Goal: Task Accomplishment & Management: Complete application form

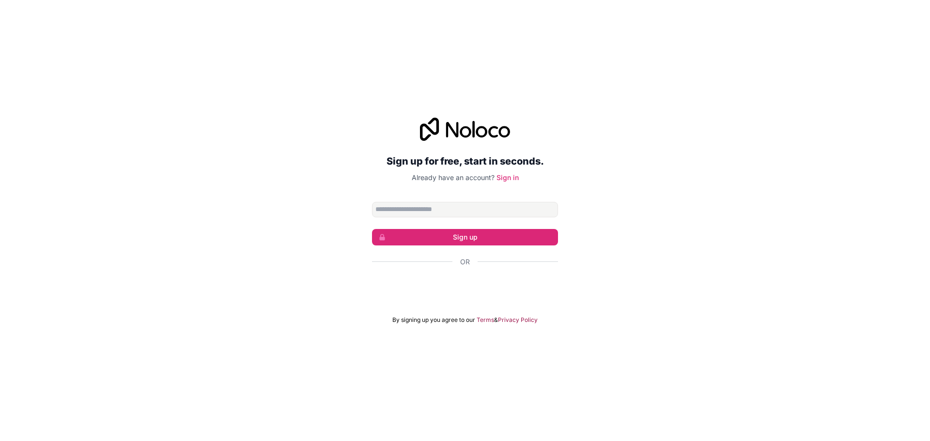
click at [511, 213] on input "Email address" at bounding box center [465, 209] width 186 height 15
type input "**********"
click at [474, 238] on button "Sign up" at bounding box center [465, 237] width 186 height 16
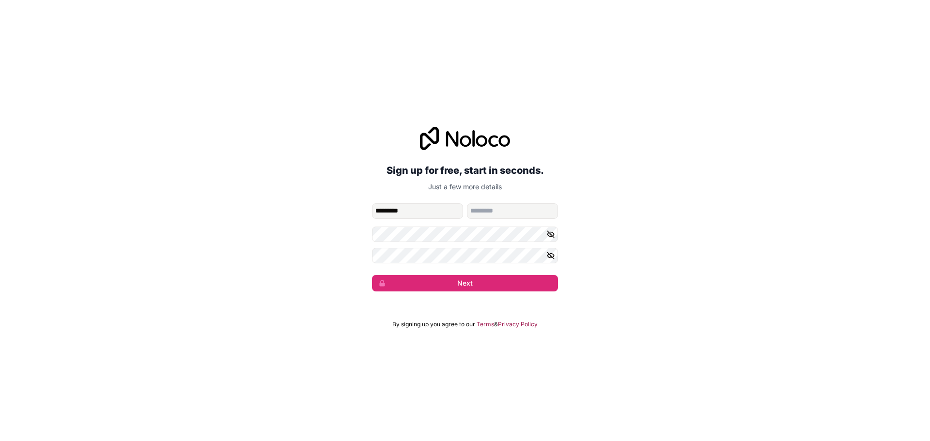
type input "*********"
click at [481, 213] on input "family-name" at bounding box center [512, 210] width 91 height 15
type input "****"
click at [549, 233] on icon "button" at bounding box center [550, 234] width 9 height 9
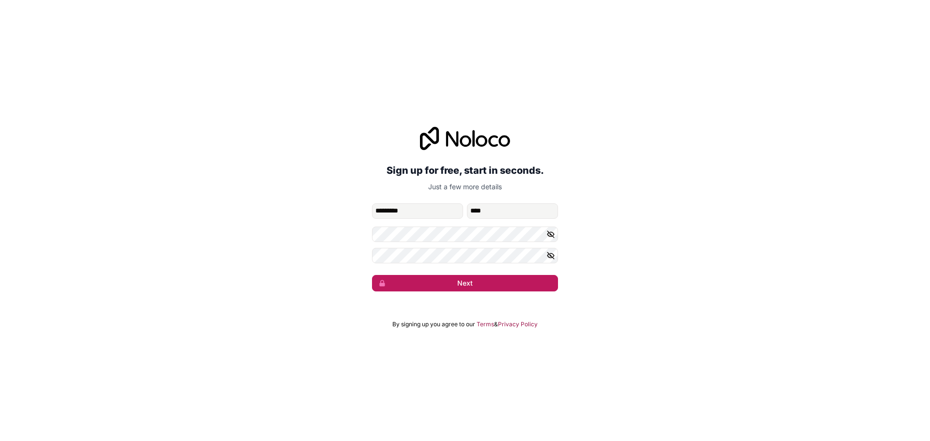
click at [505, 276] on button "Next" at bounding box center [465, 283] width 186 height 16
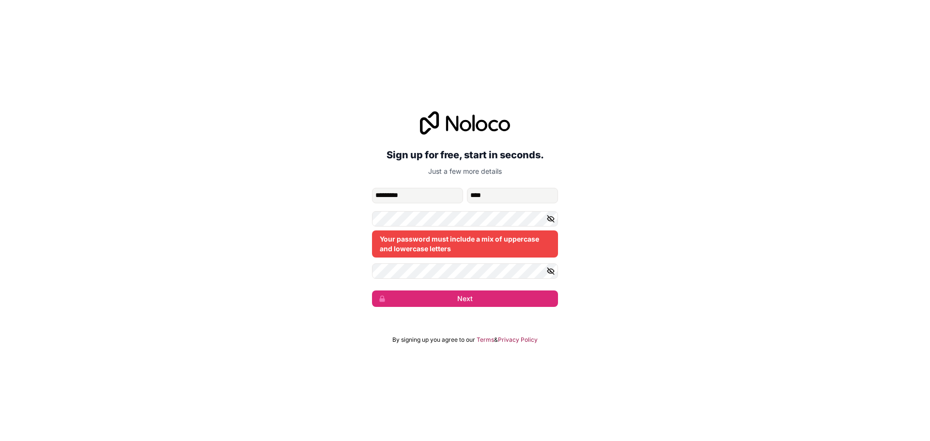
click at [551, 219] on icon "button" at bounding box center [550, 218] width 7 height 7
click at [552, 219] on icon "button" at bounding box center [550, 218] width 9 height 9
click at [551, 219] on icon "button" at bounding box center [550, 218] width 7 height 7
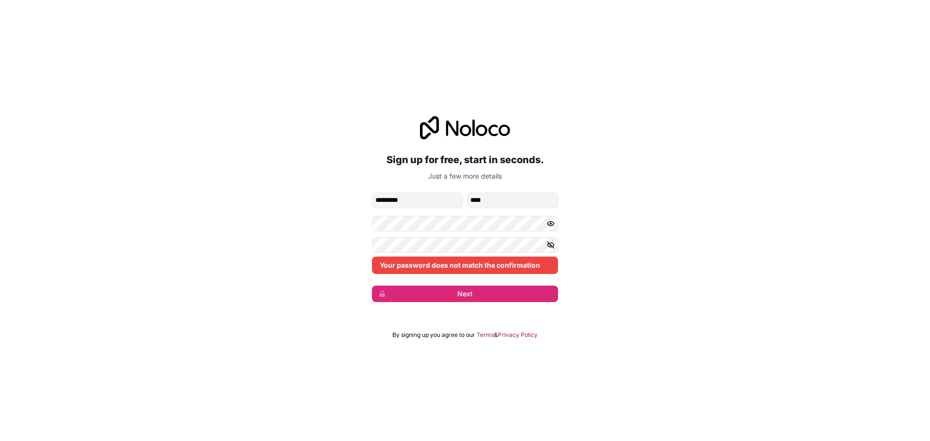
click at [552, 241] on icon "button" at bounding box center [550, 245] width 9 height 9
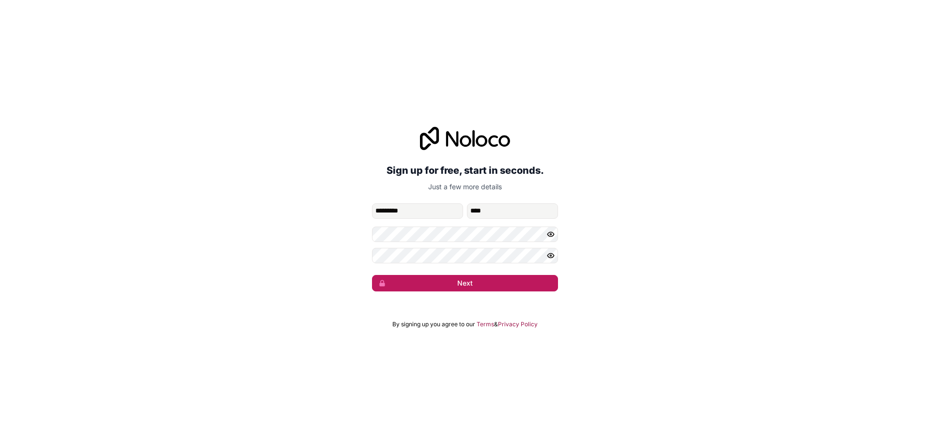
click at [489, 285] on button "Next" at bounding box center [465, 283] width 186 height 16
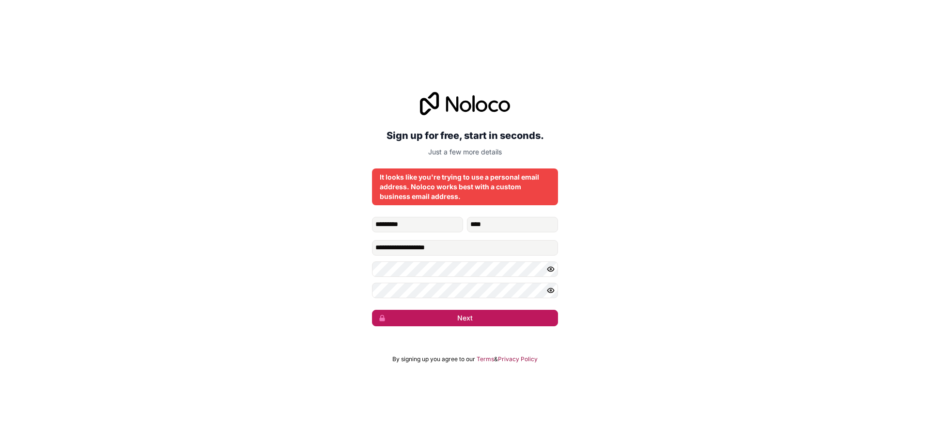
click at [463, 315] on button "Next" at bounding box center [465, 318] width 186 height 16
click at [463, 315] on button "submit" at bounding box center [465, 318] width 186 height 16
click at [463, 315] on icon "submit" at bounding box center [465, 318] width 8 height 8
click at [463, 315] on button "submit" at bounding box center [465, 318] width 186 height 16
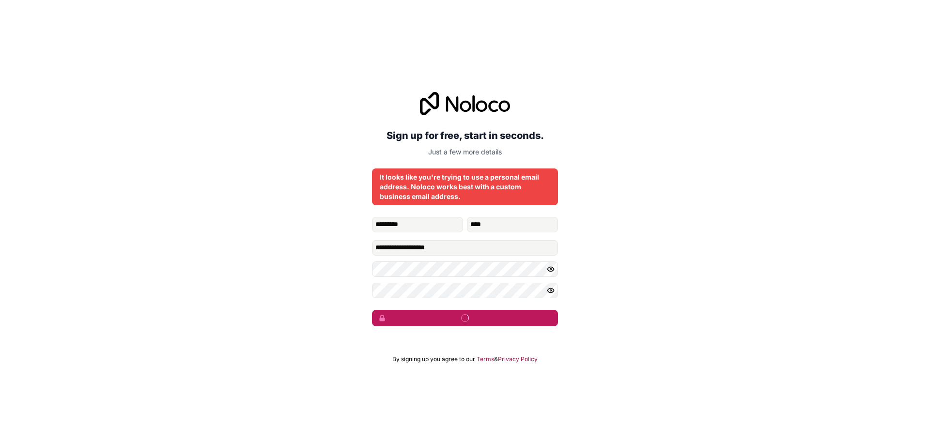
click at [463, 315] on button "submit" at bounding box center [465, 318] width 186 height 16
drag, startPoint x: 501, startPoint y: 278, endPoint x: 786, endPoint y: 171, distance: 304.3
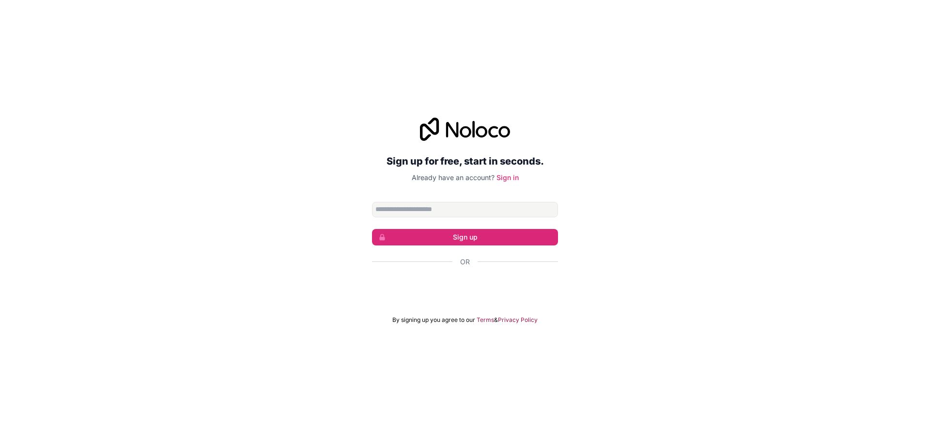
click at [716, 225] on div "Sign up for free, start in seconds. Already have an account? Sign in Sign up Or…" at bounding box center [465, 220] width 930 height 233
